Goal: Navigation & Orientation: Find specific page/section

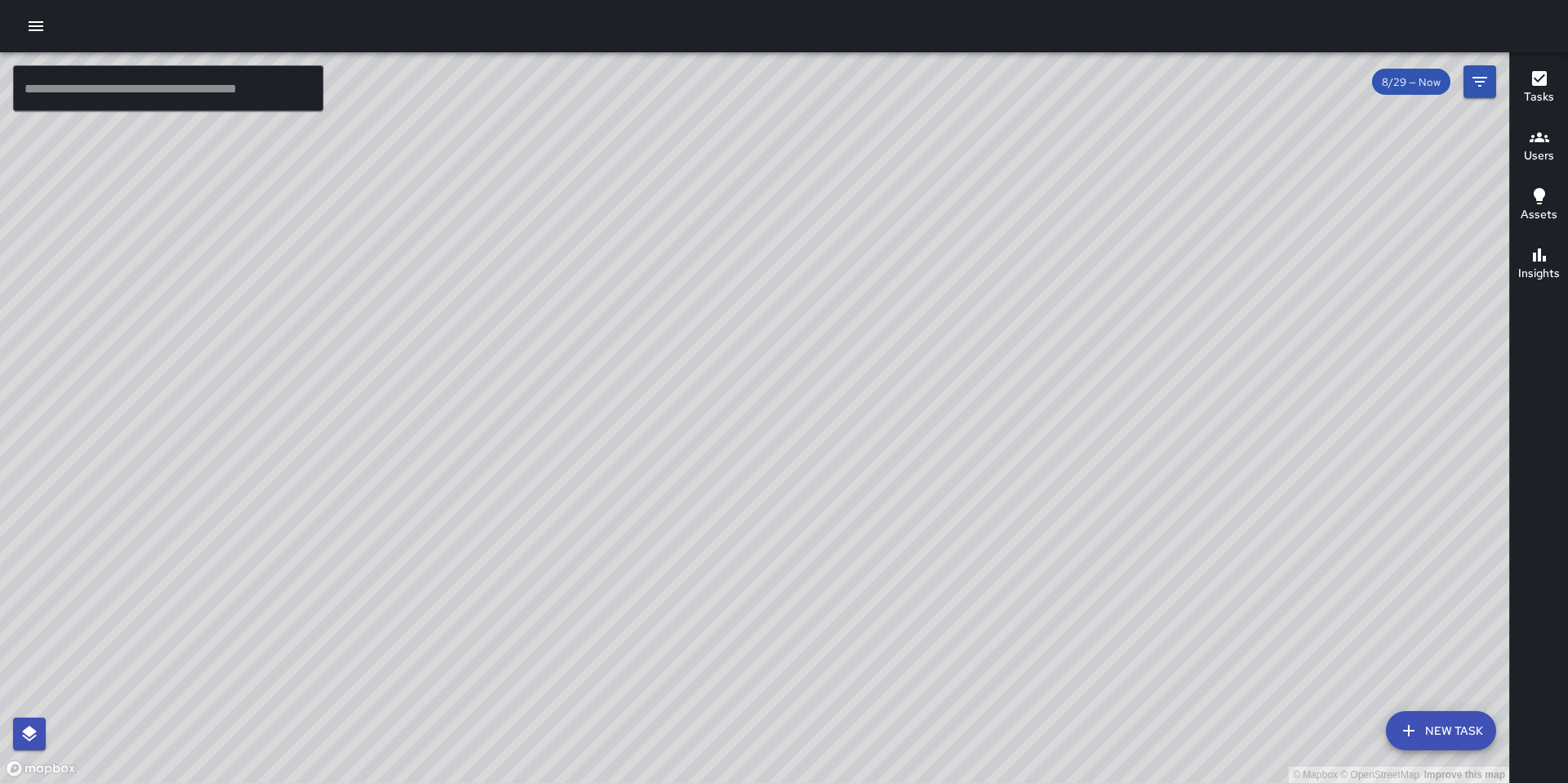
click at [910, 246] on div "© Mapbox © OpenStreetMap Improve this map [PERSON_NAME] Lorm Ambassador Tasks 4…" at bounding box center [755, 418] width 1510 height 731
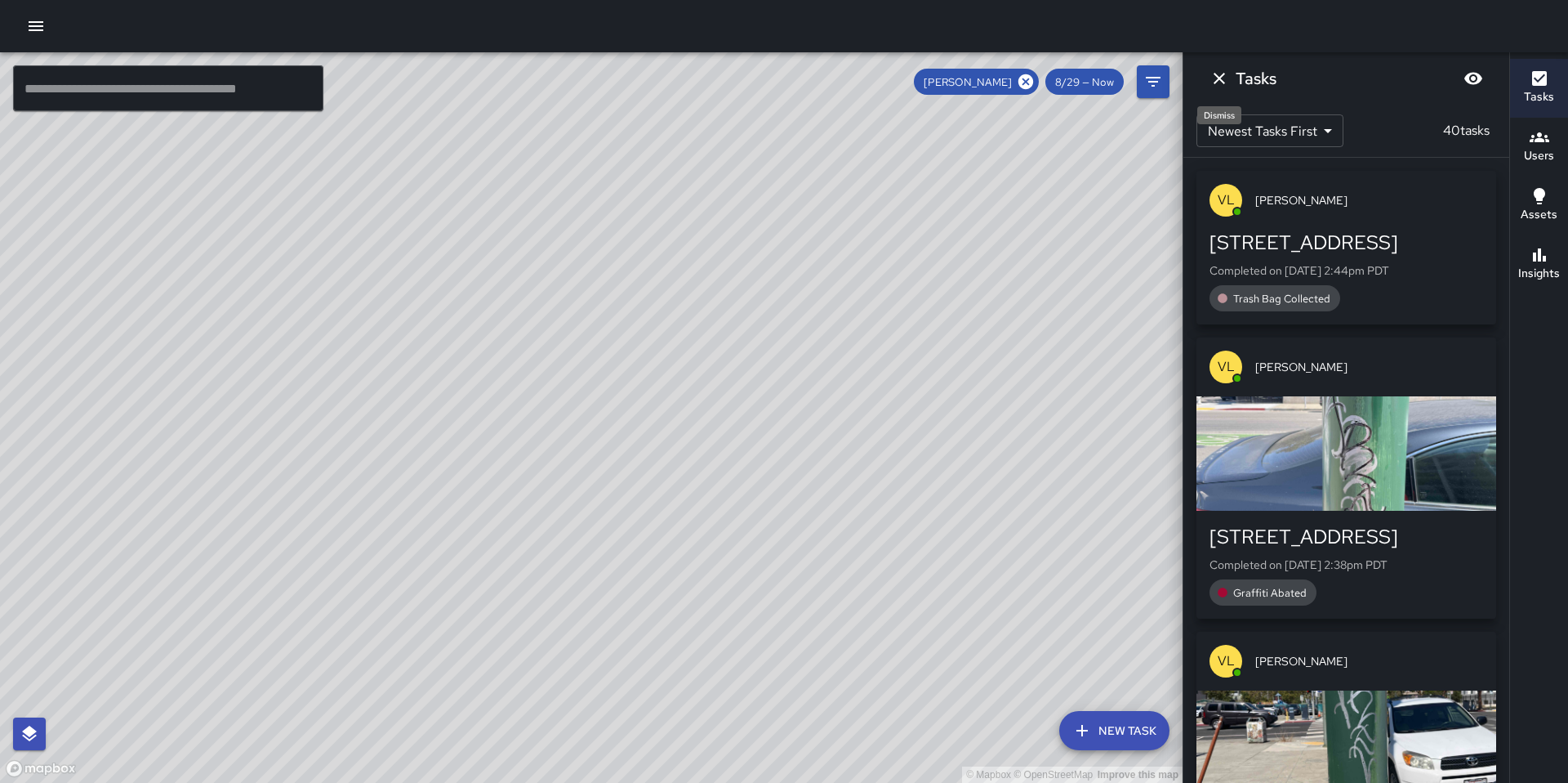
click at [1227, 95] on div "Dismiss" at bounding box center [1220, 110] width 48 height 31
click at [1223, 84] on icon "Dismiss" at bounding box center [1219, 78] width 20 height 20
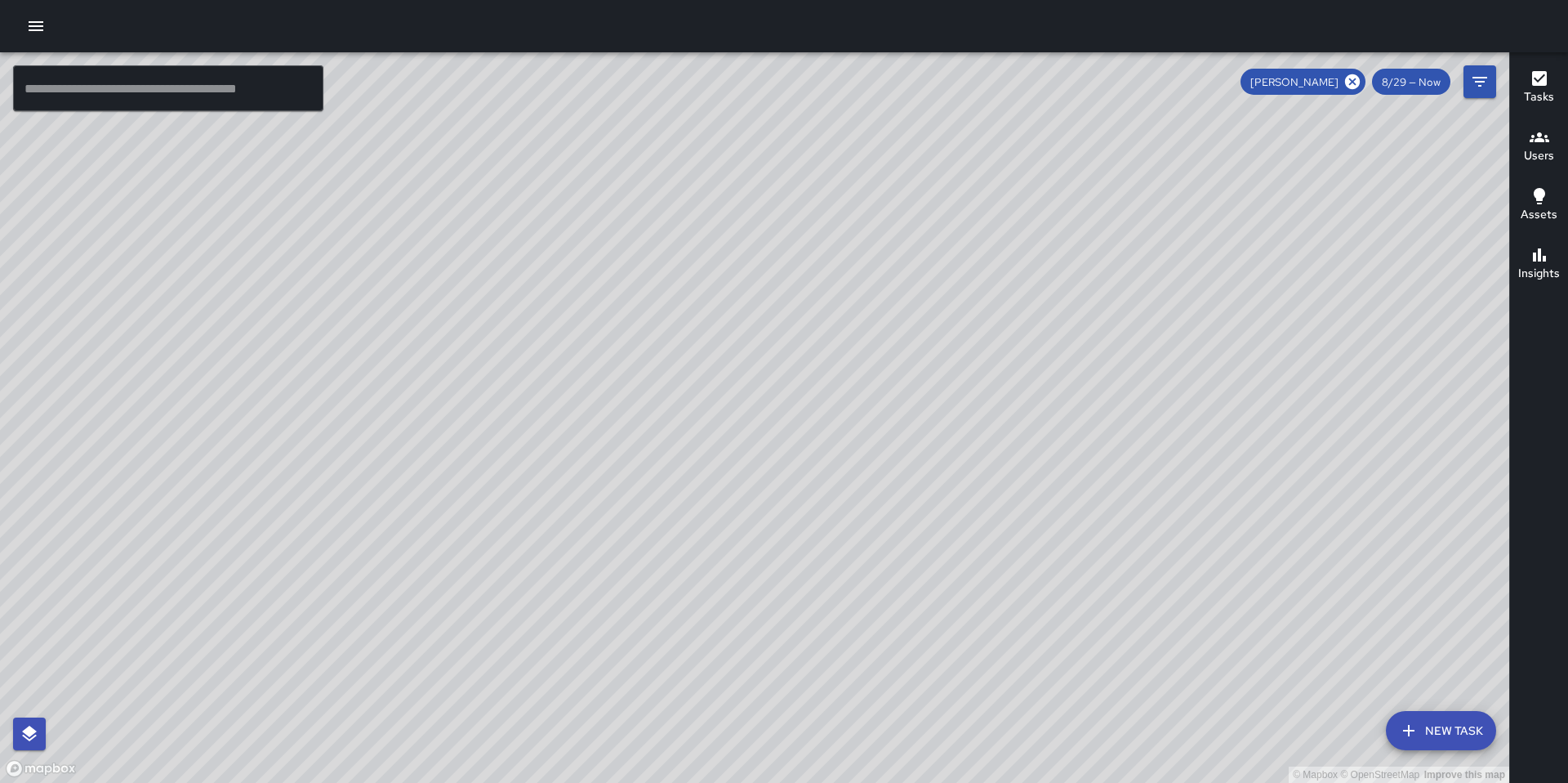
click at [1465, 228] on div "© Mapbox © OpenStreetMap Improve this map" at bounding box center [755, 418] width 1510 height 731
click at [1357, 84] on icon at bounding box center [1352, 81] width 18 height 18
drag, startPoint x: 658, startPoint y: 256, endPoint x: 583, endPoint y: 525, distance: 279.3
click at [583, 525] on div "© Mapbox © OpenStreetMap Improve this map" at bounding box center [755, 418] width 1510 height 731
